Goal: Check status: Check status

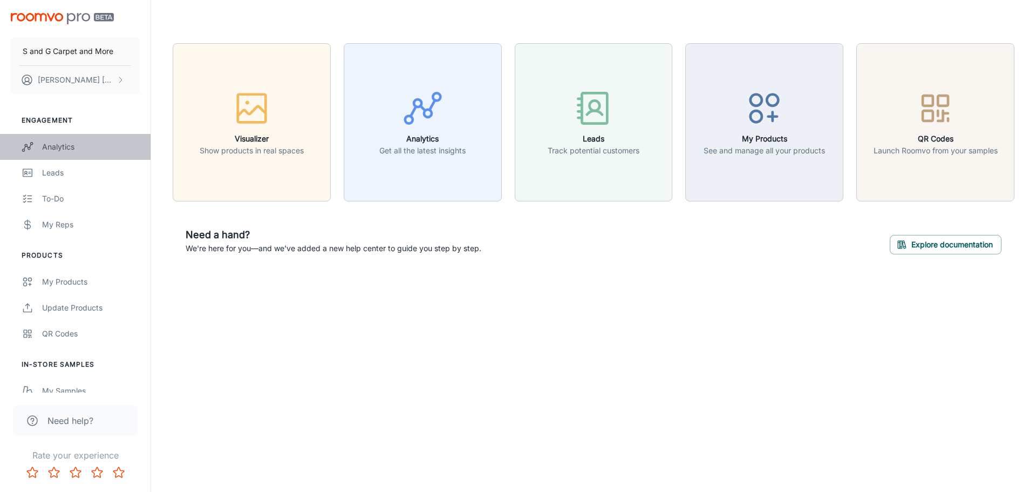
click at [86, 140] on link "Analytics" at bounding box center [75, 147] width 151 height 26
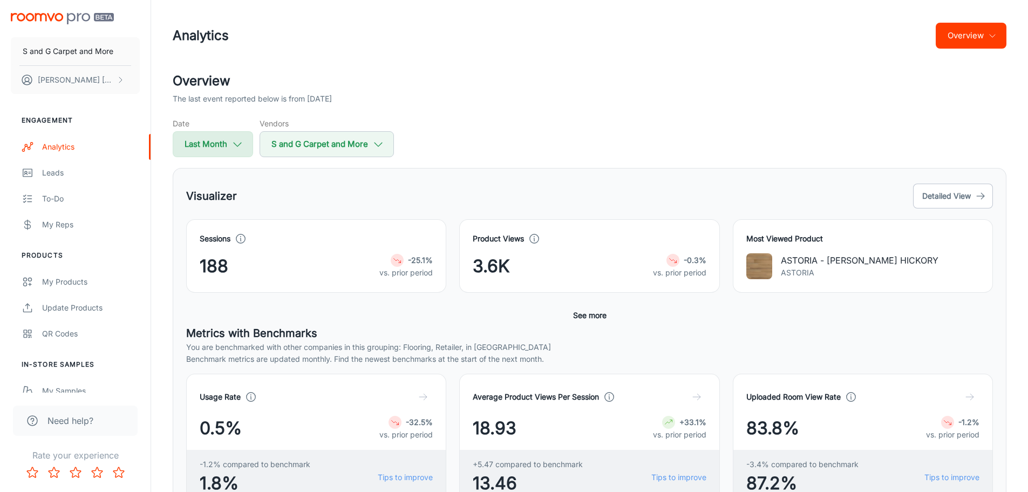
click at [239, 144] on icon "button" at bounding box center [238, 144] width 12 height 12
select select "8"
select select "2025"
select select "8"
select select "2025"
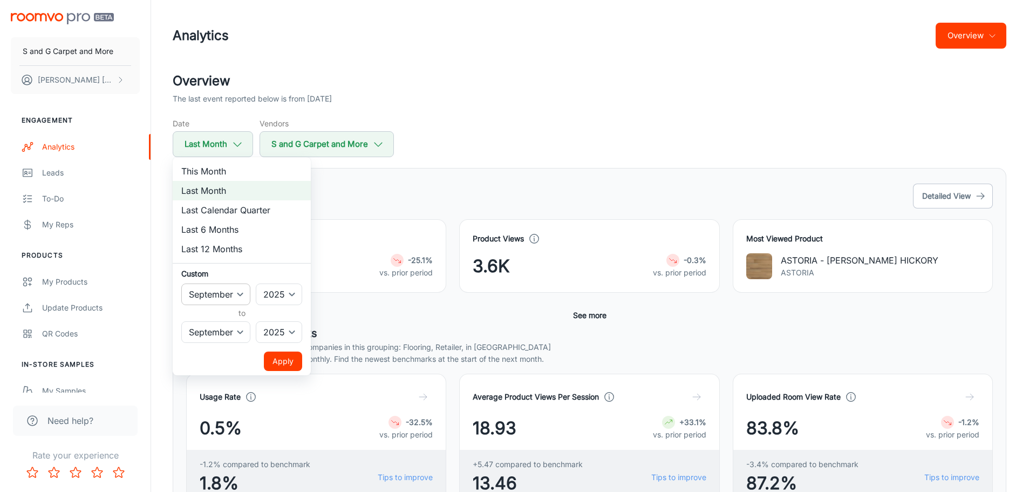
click at [243, 292] on select "January February March April May June July August September October November De…" at bounding box center [215, 294] width 69 height 22
select select "0"
click at [181, 283] on select "January February March April May June July August September October November De…" at bounding box center [215, 294] width 69 height 22
click at [237, 331] on select "January February March April May June July August September October November De…" at bounding box center [215, 332] width 69 height 22
click at [181, 321] on select "January February March April May June July August September October November De…" at bounding box center [215, 332] width 69 height 22
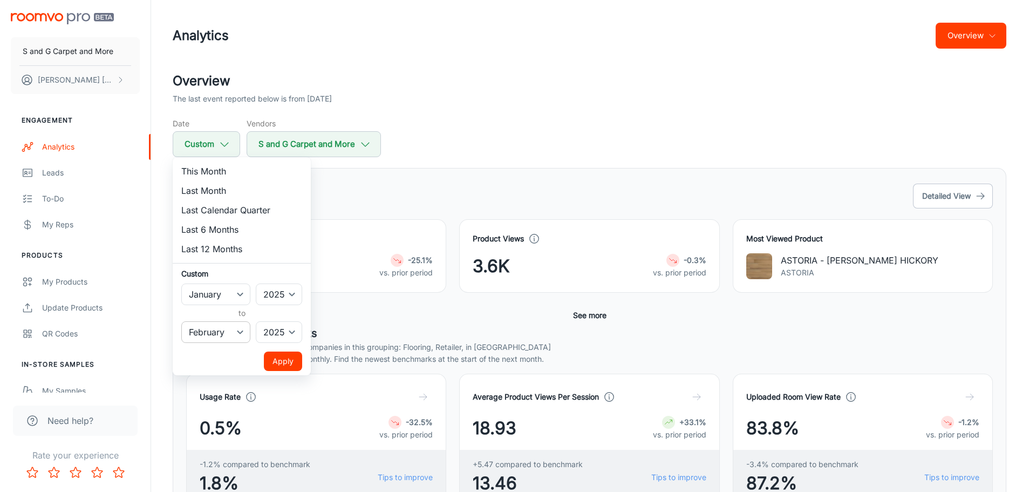
drag, startPoint x: 298, startPoint y: 362, endPoint x: 241, endPoint y: 340, distance: 60.8
click at [242, 341] on ul "This Month Last Month Last Calendar Quarter Last 6 Months Last 12 Months Custom…" at bounding box center [242, 266] width 138 height 218
click at [235, 331] on select "January February March April May June July August September October November De…" at bounding box center [215, 332] width 69 height 22
select select "0"
click at [181, 321] on select "January February March April May June July August September October November De…" at bounding box center [215, 332] width 69 height 22
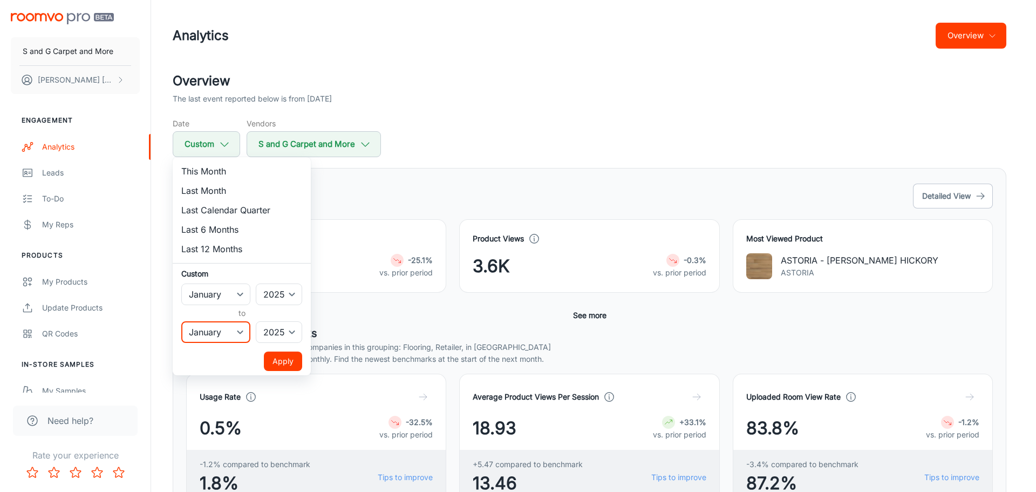
click at [284, 360] on button "Apply" at bounding box center [283, 360] width 38 height 19
